Goal: Task Accomplishment & Management: Complete application form

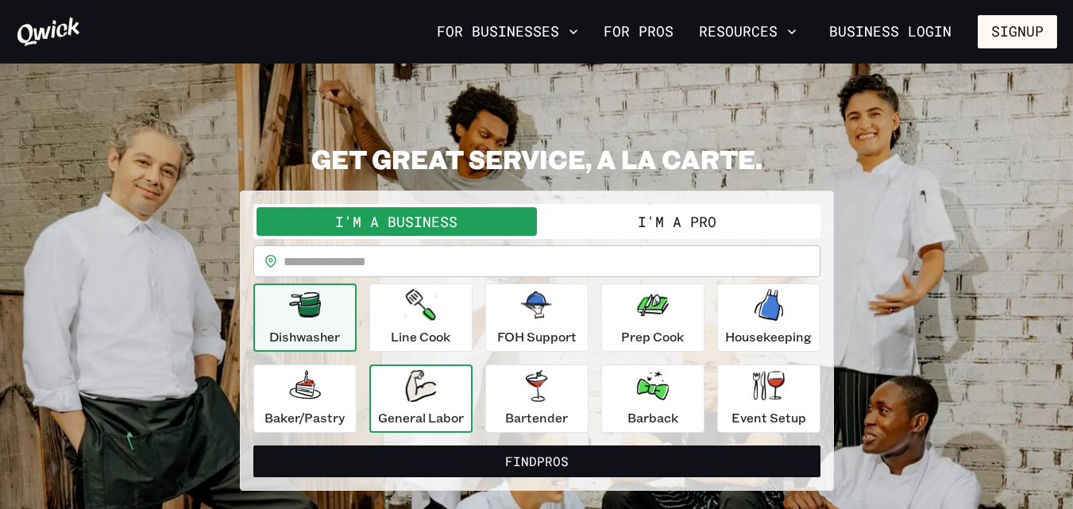
click at [427, 393] on icon "button" at bounding box center [420, 386] width 31 height 32
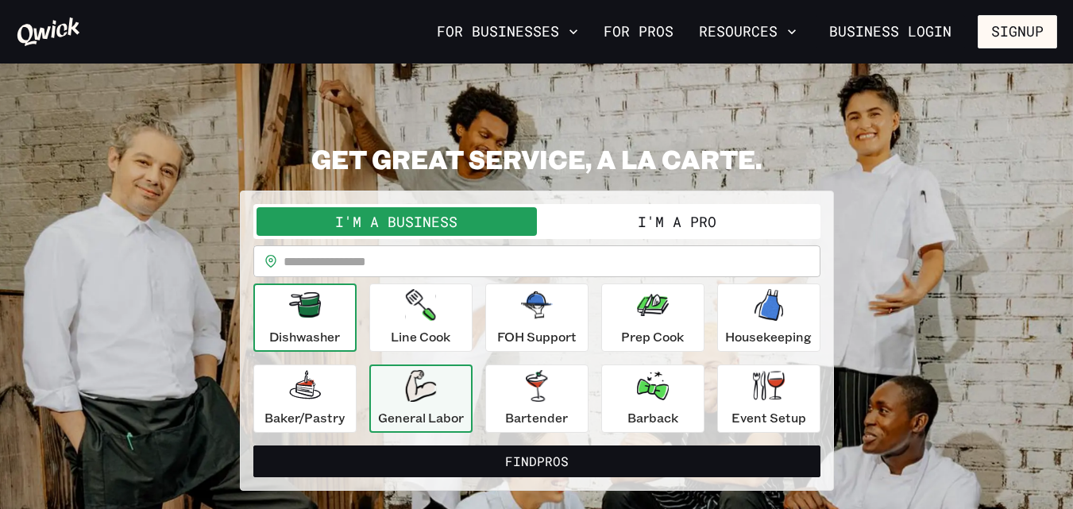
click at [317, 314] on icon "button" at bounding box center [305, 304] width 32 height 25
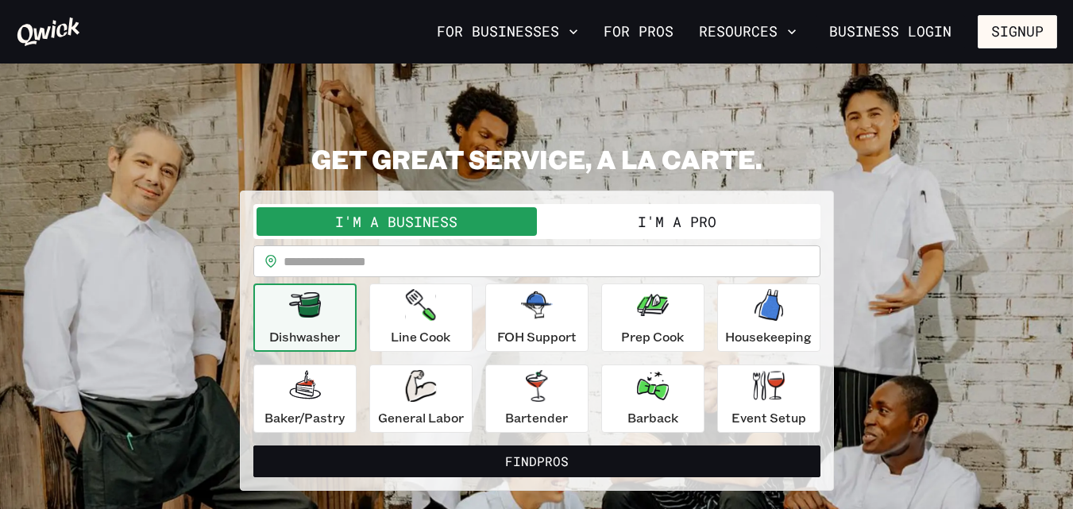
click at [598, 223] on button "I'm a Pro" at bounding box center [677, 221] width 280 height 29
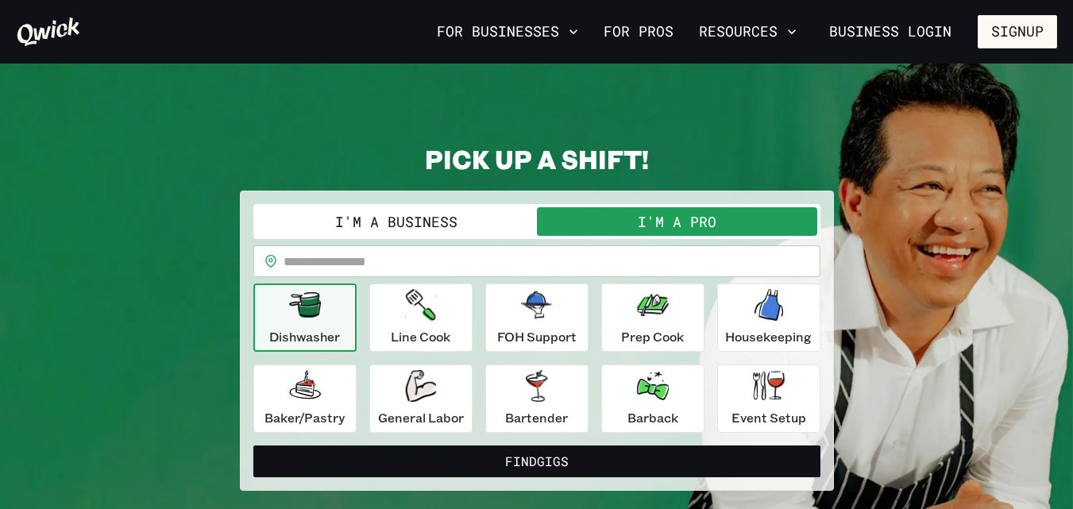
click at [466, 265] on input "text" at bounding box center [551, 261] width 537 height 32
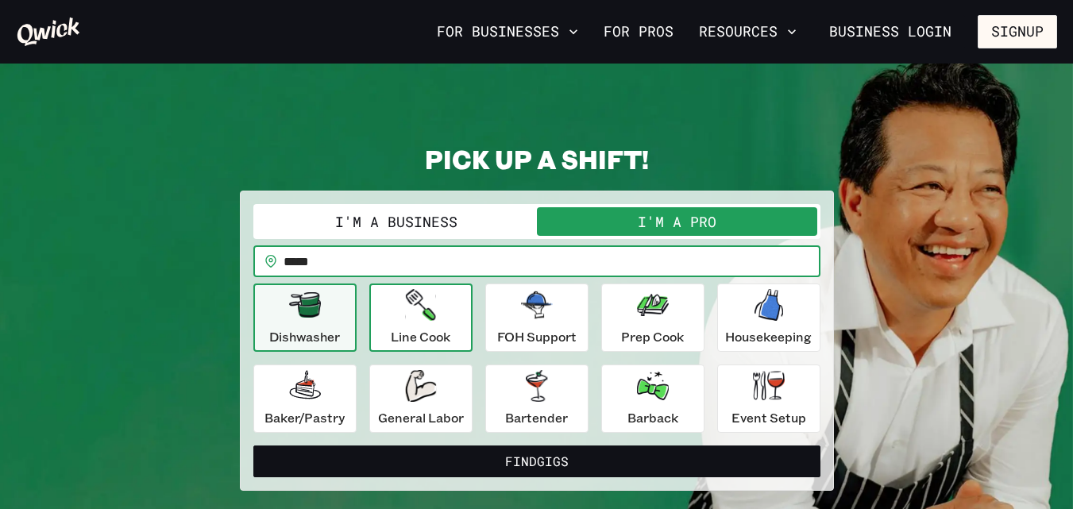
type input "*****"
click at [372, 320] on button "Line Cook" at bounding box center [420, 317] width 103 height 68
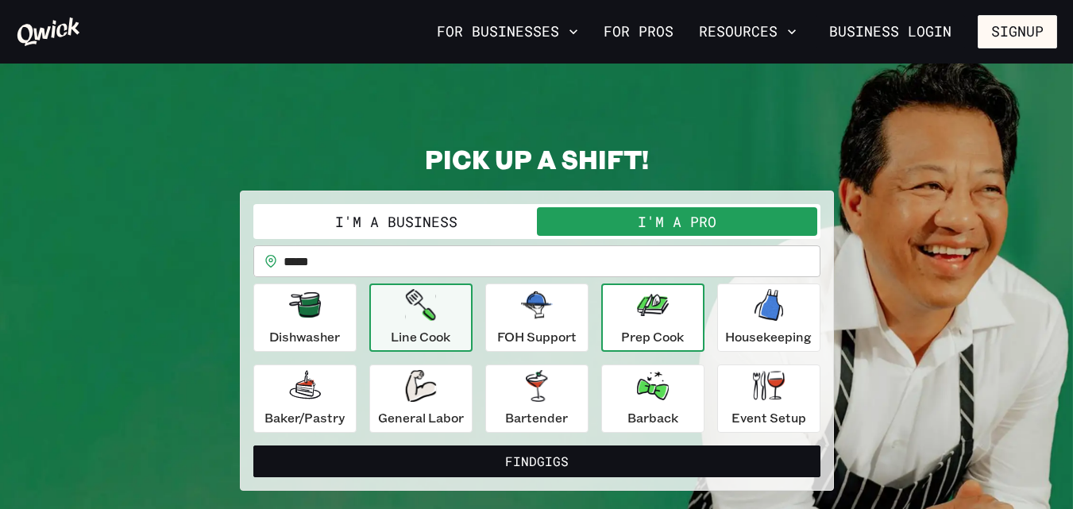
scroll to position [79, 0]
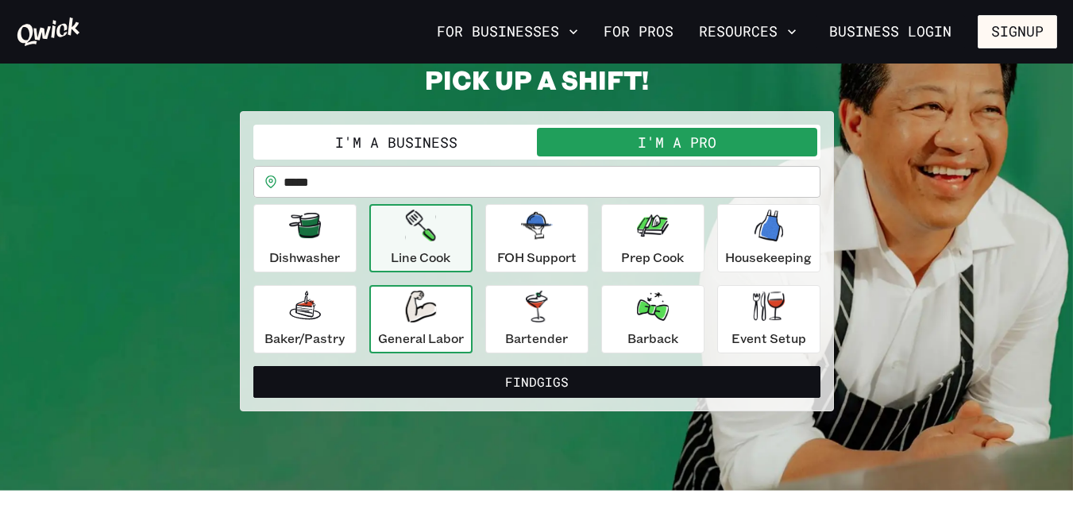
click at [437, 318] on div "General Labor" at bounding box center [421, 319] width 86 height 57
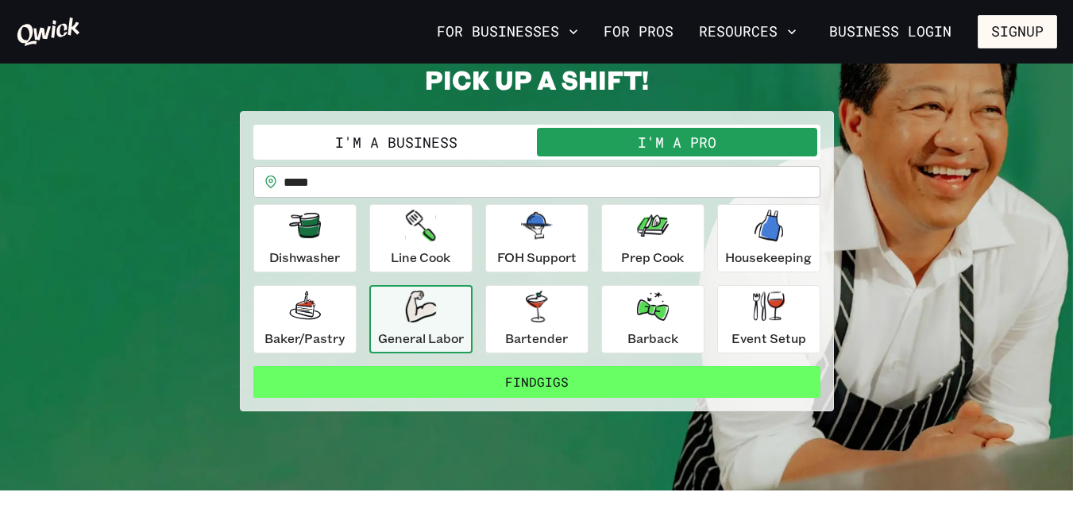
click at [479, 388] on button "Find Gigs" at bounding box center [536, 382] width 567 height 32
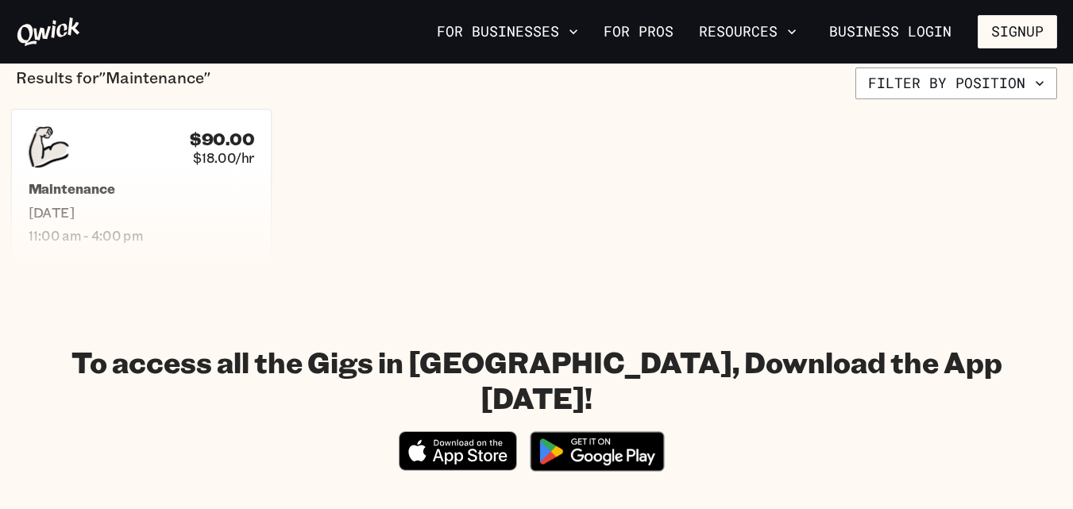
scroll to position [318, 0]
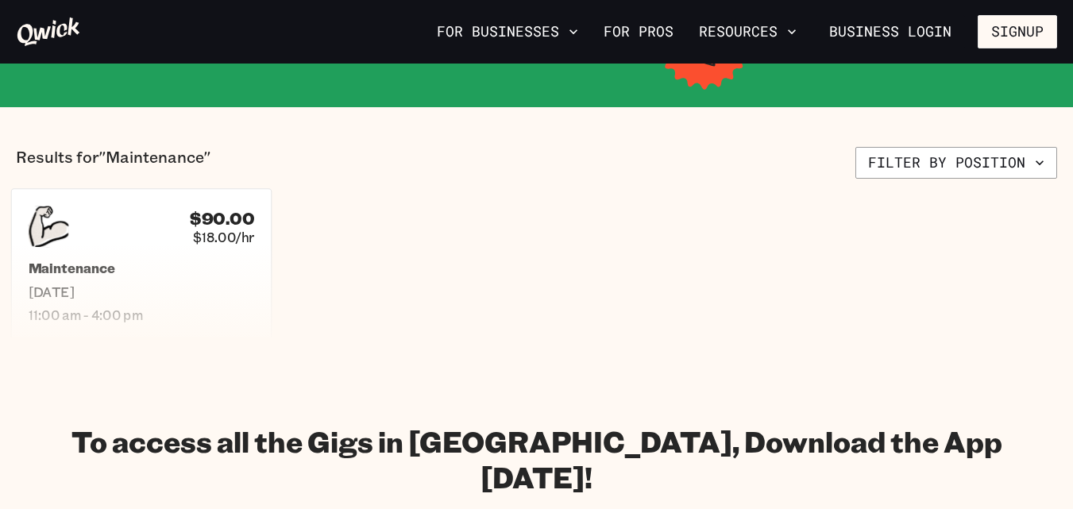
click at [199, 283] on span "[DATE]" at bounding box center [142, 291] width 226 height 17
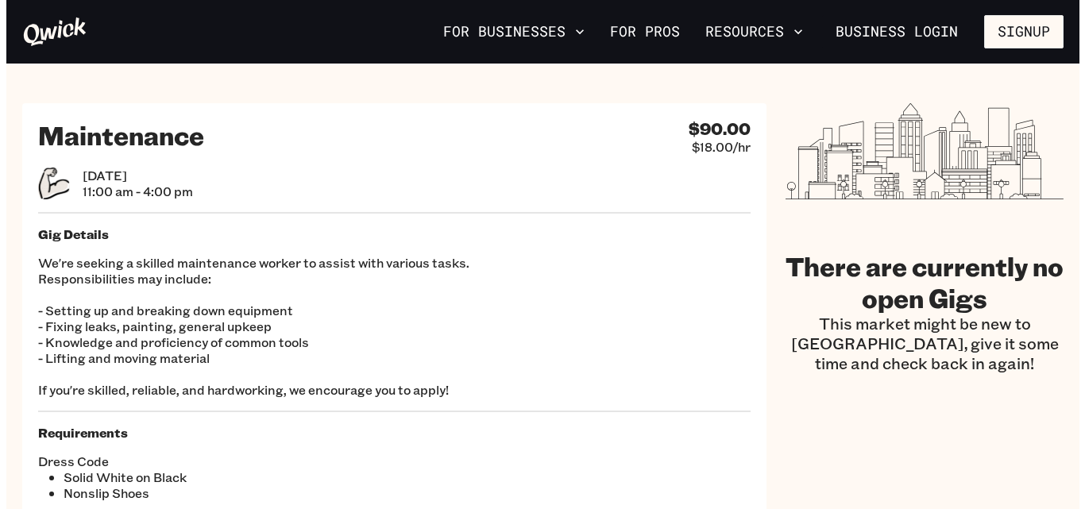
scroll to position [318, 0]
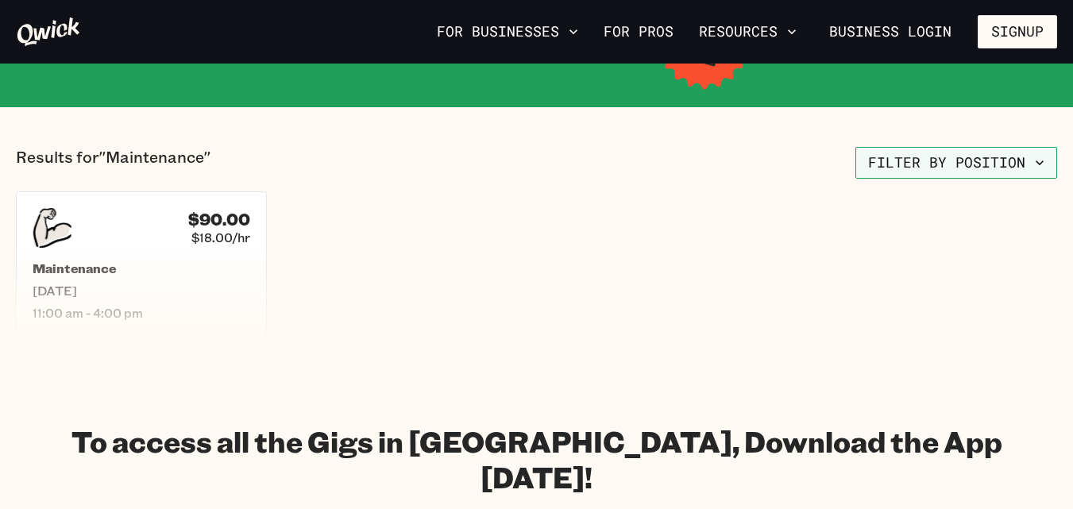
click at [947, 167] on button "Filter by position" at bounding box center [956, 163] width 202 height 32
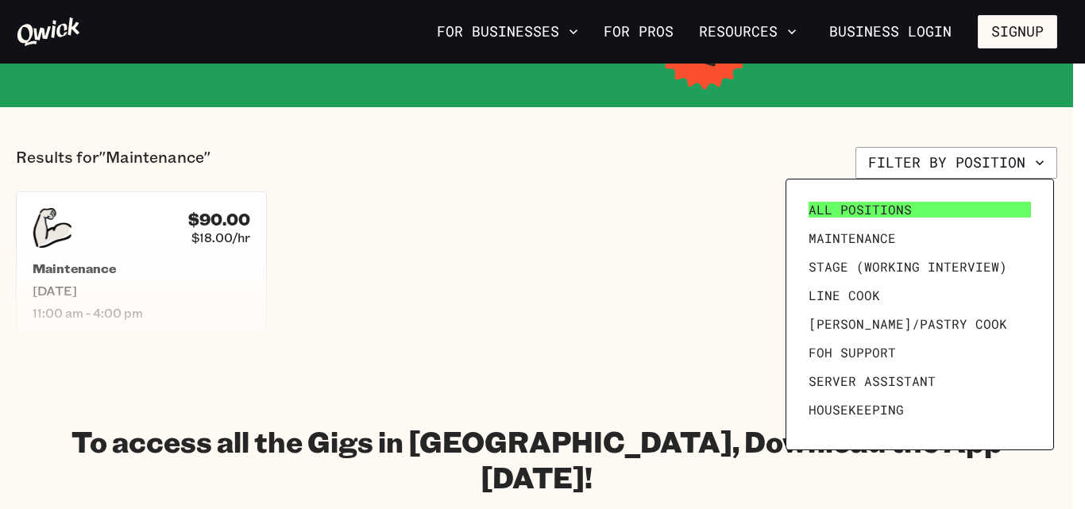
click at [872, 202] on span "All Positions" at bounding box center [859, 210] width 103 height 16
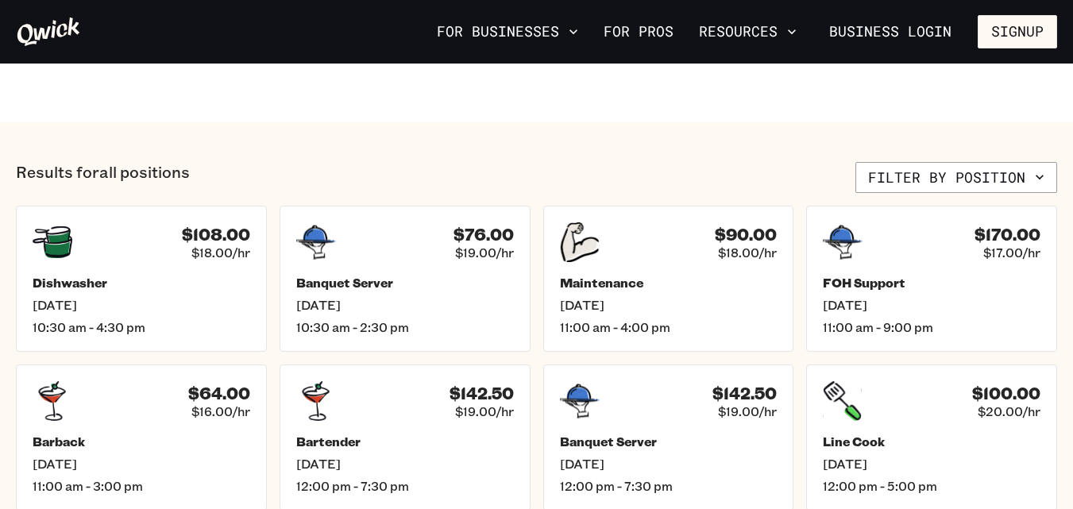
scroll to position [556, 0]
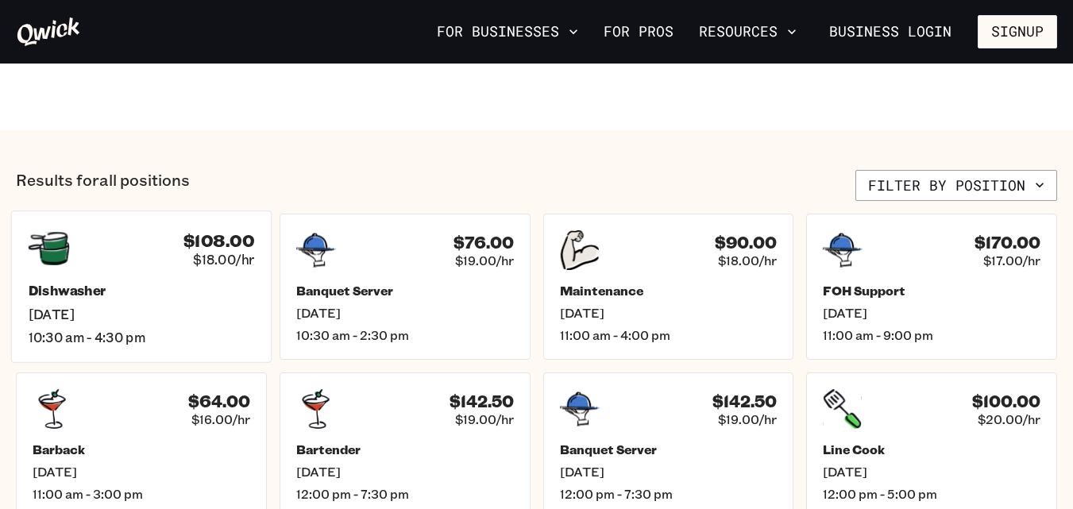
click at [133, 278] on div "$108.00 $18.00/hr Dishwasher [DATE] 10:30 am - 4:30 pm" at bounding box center [141, 287] width 260 height 152
